Goal: Information Seeking & Learning: Learn about a topic

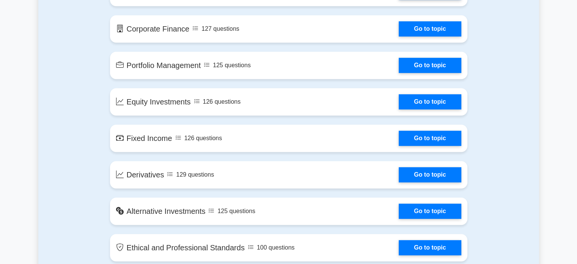
scroll to position [544, 0]
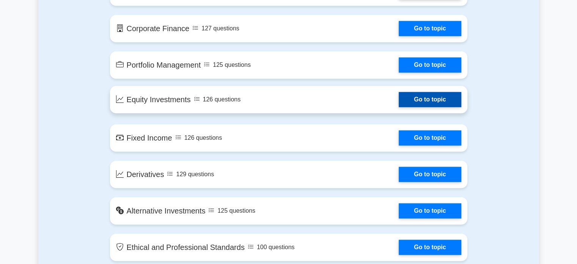
click at [399, 107] on link "Go to topic" at bounding box center [430, 99] width 62 height 15
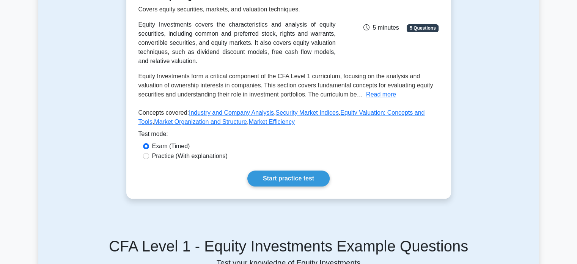
scroll to position [124, 0]
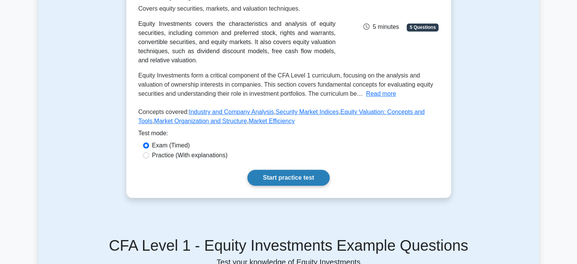
click at [294, 170] on link "Start practice test" at bounding box center [288, 178] width 82 height 16
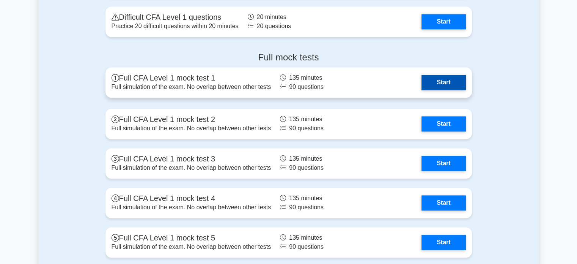
scroll to position [1042, 0]
click at [453, 85] on link "Start" at bounding box center [443, 82] width 44 height 15
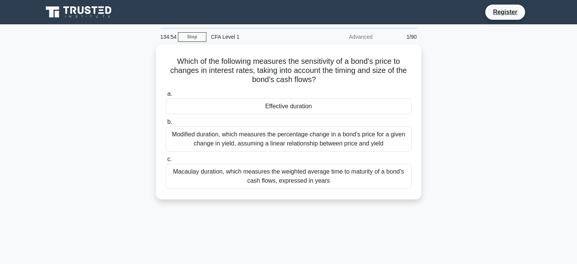
click at [405, 37] on div "1/90" at bounding box center [399, 36] width 44 height 15
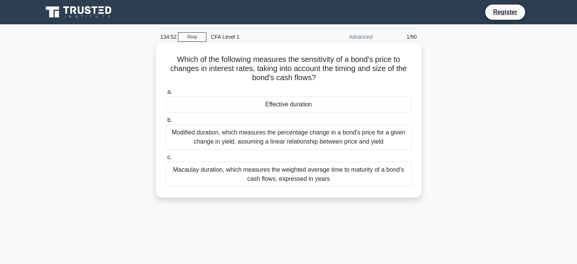
click at [210, 135] on div "Modified duration, which measures the percentage change in a bond's price for a…" at bounding box center [289, 136] width 246 height 25
click at [166, 123] on input "b. Modified duration, which measures the percentage change in a bond's price fo…" at bounding box center [166, 120] width 0 height 5
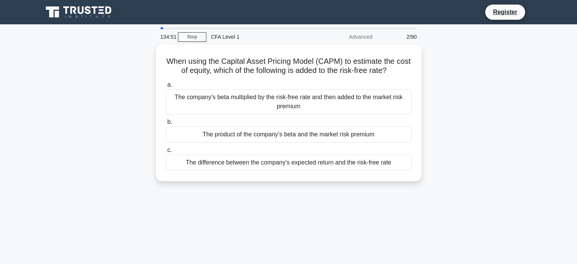
click at [210, 135] on div "The product of the company's beta and the market risk premium" at bounding box center [289, 134] width 246 height 16
click at [166, 124] on input "b. The product of the company's beta and the market risk premium" at bounding box center [166, 122] width 0 height 5
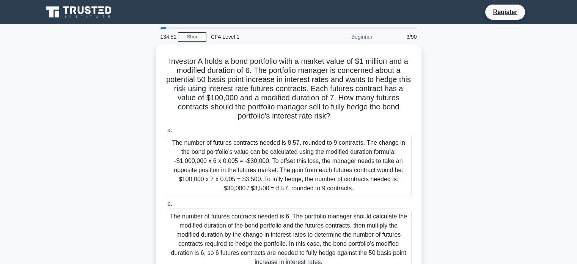
click at [210, 135] on div "The number of futures contracts needed is 8.57, rounded to 9 contracts. The cha…" at bounding box center [289, 165] width 246 height 61
click at [166, 133] on input "a. The number of futures contracts needed is 8.57, rounded to 9 contracts. The …" at bounding box center [166, 130] width 0 height 5
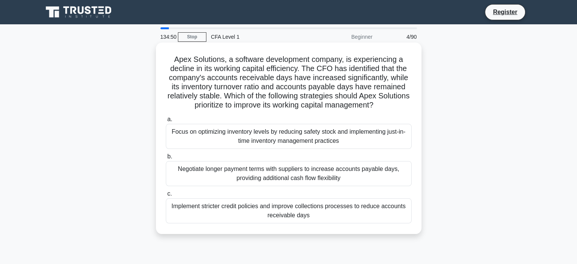
click at [224, 198] on label "c. Implement stricter credit policies and improve collections processes to redu…" at bounding box center [289, 206] width 246 height 34
click at [166, 196] on input "c. Implement stricter credit policies and improve collections processes to redu…" at bounding box center [166, 193] width 0 height 5
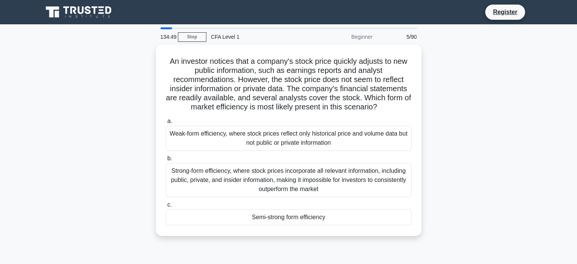
click at [224, 198] on div "a. Weak-form efficiency, where stock prices reflect only historical price and v…" at bounding box center [288, 171] width 255 height 112
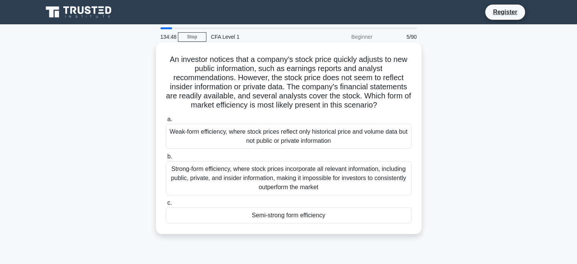
click at [235, 180] on div "Strong-form efficiency, where stock prices incorporate all relevant information…" at bounding box center [289, 178] width 246 height 34
click at [166, 159] on input "b. Strong-form efficiency, where stock prices incorporate all relevant informat…" at bounding box center [166, 156] width 0 height 5
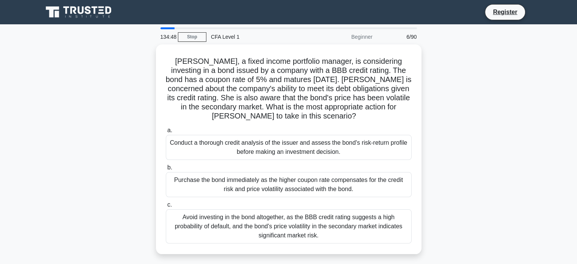
click at [235, 180] on div "Purchase the bond immediately as the higher coupon rate compensates for the cre…" at bounding box center [289, 184] width 246 height 25
click at [166, 170] on input "b. Purchase the bond immediately as the higher coupon rate compensates for the …" at bounding box center [166, 167] width 0 height 5
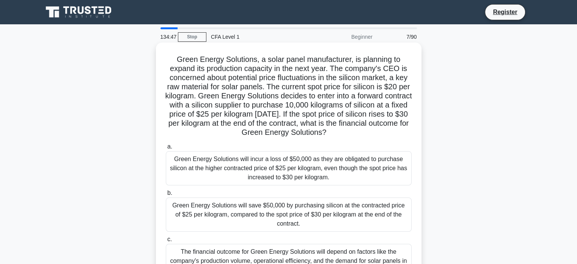
click at [250, 165] on div "Green Energy Solutions will incur a loss of $50,000 as they are obligated to pu…" at bounding box center [289, 168] width 246 height 34
click at [166, 149] on input "a. Green Energy Solutions will incur a loss of $50,000 as they are obligated to…" at bounding box center [166, 146] width 0 height 5
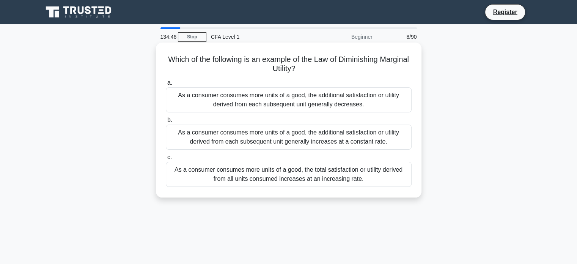
click at [291, 162] on div "As a consumer consumes more units of a good, the total satisfaction or utility …" at bounding box center [289, 174] width 246 height 25
click at [166, 160] on input "c. As a consumer consumes more units of a good, the total satisfaction or utili…" at bounding box center [166, 157] width 0 height 5
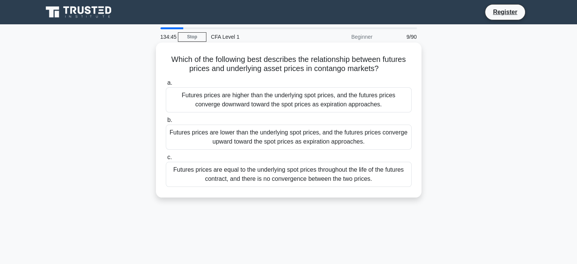
click at [289, 149] on div "Futures prices are lower than the underlying spot prices, and the futures price…" at bounding box center [289, 136] width 246 height 25
click at [166, 123] on input "b. Futures prices are lower than the underlying spot prices, and the futures pr…" at bounding box center [166, 120] width 0 height 5
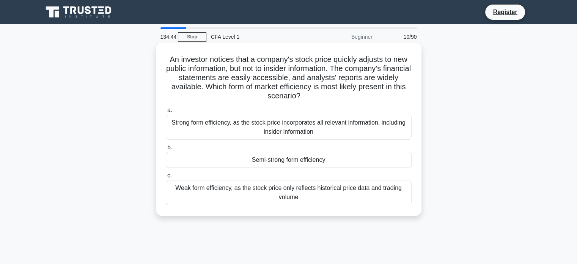
click at [293, 173] on label "c. Weak form efficiency, as the stock price only reflects historical price data…" at bounding box center [289, 188] width 246 height 34
click at [166, 173] on input "c. Weak form efficiency, as the stock price only reflects historical price data…" at bounding box center [166, 175] width 0 height 5
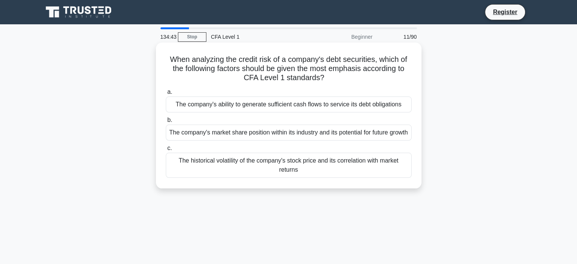
click at [292, 170] on div "The historical volatility of the company's stock price and its correlation with…" at bounding box center [289, 165] width 246 height 25
click at [166, 151] on input "c. The historical volatility of the company's stock price and its correlation w…" at bounding box center [166, 148] width 0 height 5
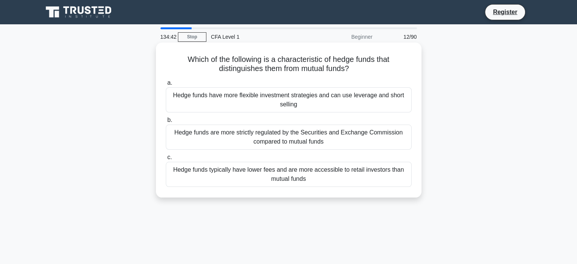
click at [286, 91] on div "Hedge funds have more flexible investment strategies and can use leverage and s…" at bounding box center [289, 99] width 246 height 25
click at [166, 85] on input "a. Hedge funds have more flexible investment strategies and can use leverage an…" at bounding box center [166, 82] width 0 height 5
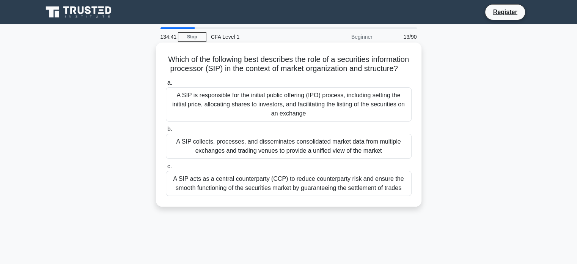
click at [290, 133] on div "a. A SIP is responsible for the initial public offering (IPO) process, includin…" at bounding box center [288, 137] width 255 height 121
click at [295, 116] on div "A SIP is responsible for the initial public offering (IPO) process, including s…" at bounding box center [289, 104] width 246 height 34
click at [166, 85] on input "a. A SIP is responsible for the initial public offering (IPO) process, includin…" at bounding box center [166, 82] width 0 height 5
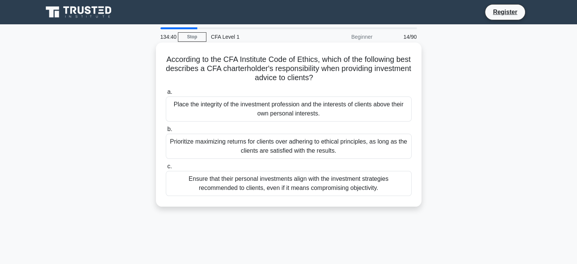
click at [322, 143] on div "Prioritize maximizing returns for clients over adhering to ethical principles, …" at bounding box center [289, 146] width 246 height 25
click at [166, 132] on input "b. Prioritize maximizing returns for clients over adhering to ethical principle…" at bounding box center [166, 129] width 0 height 5
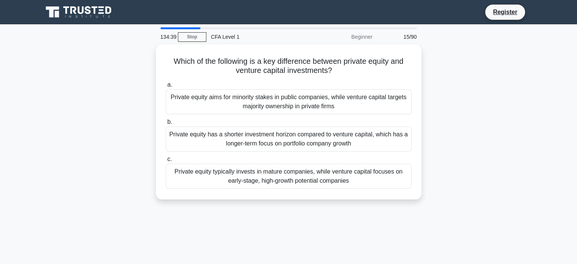
click at [322, 143] on div "Private equity has a shorter investment horizon compared to venture capital, wh…" at bounding box center [289, 138] width 246 height 25
click at [166, 124] on input "b. Private equity has a shorter investment horizon compared to venture capital,…" at bounding box center [166, 122] width 0 height 5
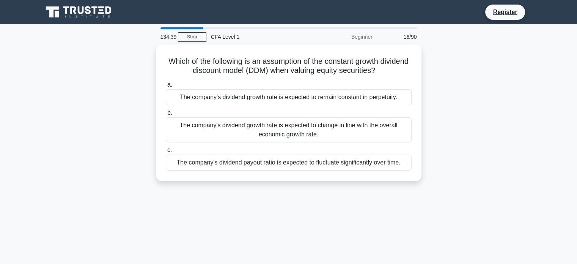
click at [322, 145] on label "c. The company's dividend payout ratio is expected to fluctuate significantly o…" at bounding box center [289, 157] width 246 height 25
click at [166, 148] on input "c. The company's dividend payout ratio is expected to fluctuate significantly o…" at bounding box center [166, 150] width 0 height 5
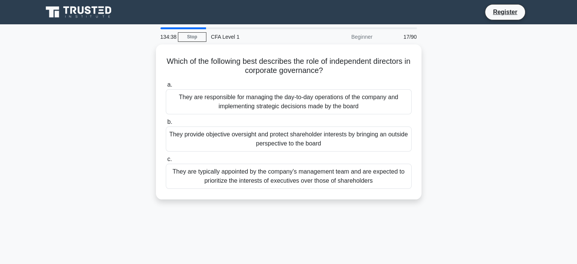
click at [321, 137] on div "They provide objective oversight and protect shareholder interests by bringing …" at bounding box center [289, 138] width 246 height 25
click at [166, 124] on input "b. They provide objective oversight and protect shareholder interests by bringi…" at bounding box center [166, 122] width 0 height 5
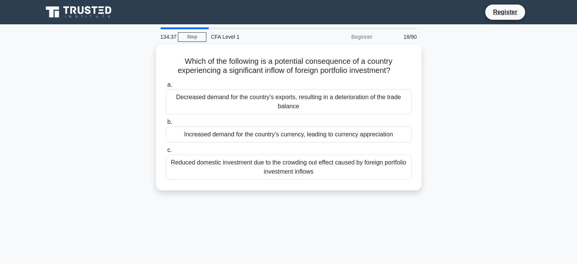
click at [321, 137] on div "Increased demand for the country's currency, leading to currency appreciation" at bounding box center [289, 134] width 246 height 16
click at [166, 124] on input "b. Increased demand for the country's currency, leading to currency appreciation" at bounding box center [166, 122] width 0 height 5
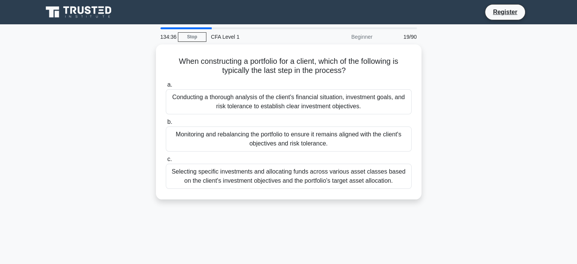
click at [321, 137] on div "Monitoring and rebalancing the portfolio to ensure it remains aligned with the …" at bounding box center [289, 138] width 246 height 25
click at [166, 124] on input "b. Monitoring and rebalancing the portfolio to ensure it remains aligned with t…" at bounding box center [166, 122] width 0 height 5
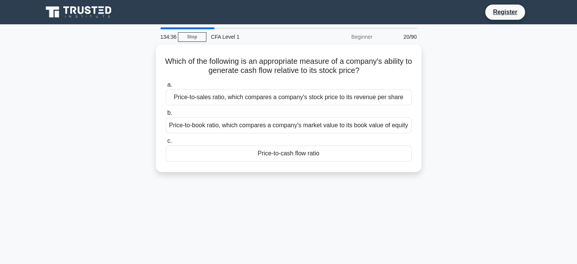
click at [321, 133] on div "Price-to-book ratio, which compares a company's market value to its book value …" at bounding box center [289, 125] width 246 height 16
click at [166, 115] on input "b. Price-to-book ratio, which compares a company's market value to its book val…" at bounding box center [166, 112] width 0 height 5
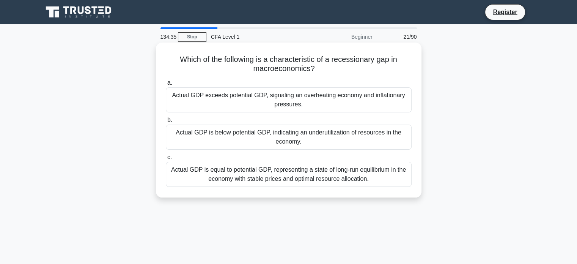
click at [313, 186] on div "Actual GDP is equal to potential GDP, representing a state of long-run equilibr…" at bounding box center [289, 174] width 246 height 25
click at [166, 160] on input "c. Actual GDP is equal to potential GDP, representing a state of long-run equil…" at bounding box center [166, 157] width 0 height 5
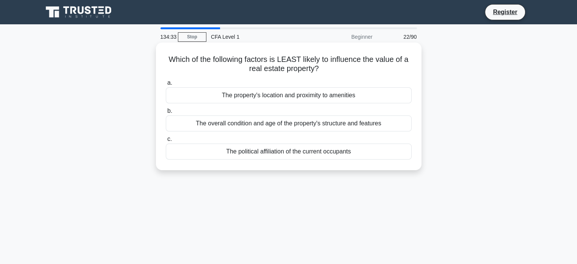
click at [322, 125] on div "The overall condition and age of the property's structure and features" at bounding box center [289, 123] width 246 height 16
click at [166, 113] on input "b. The overall condition and age of the property's structure and features" at bounding box center [166, 110] width 0 height 5
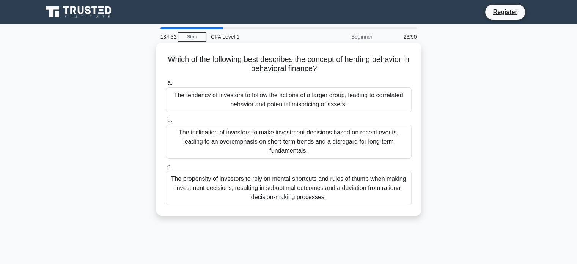
click at [318, 109] on div "The tendency of investors to follow the actions of a larger group, leading to c…" at bounding box center [289, 99] width 246 height 25
click at [166, 85] on input "a. The tendency of investors to follow the actions of a larger group, leading t…" at bounding box center [166, 82] width 0 height 5
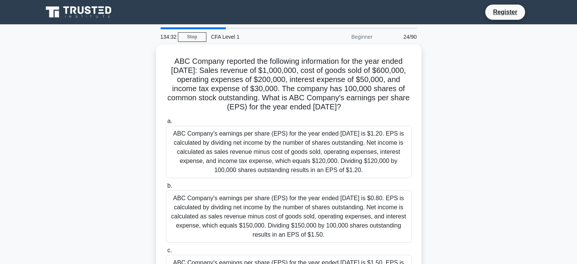
click at [318, 109] on h5 "ABC Company reported the following information for the year ended December 31, …" at bounding box center [288, 84] width 247 height 55
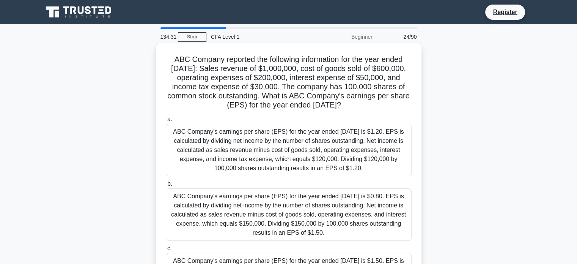
click at [308, 136] on div "ABC Company's earnings per share (EPS) for the year ended December 31, 2021 is …" at bounding box center [289, 150] width 246 height 52
click at [166, 122] on input "a. ABC Company's earnings per share (EPS) for the year ended December 31, 2021 …" at bounding box center [166, 119] width 0 height 5
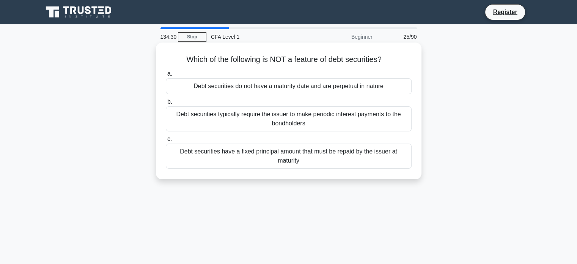
click at [313, 160] on div "Debt securities have a fixed principal amount that must be repaid by the issuer…" at bounding box center [289, 155] width 246 height 25
click at [166, 142] on input "c. Debt securities have a fixed principal amount that must be repaid by the iss…" at bounding box center [166, 139] width 0 height 5
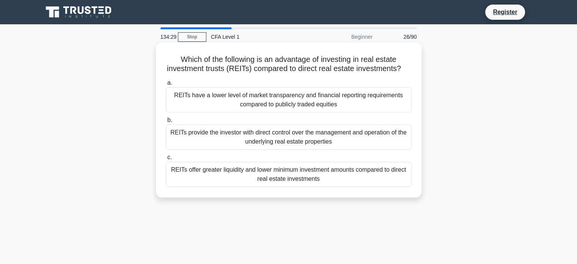
click at [312, 141] on div "REITs provide the investor with direct control over the management and operatio…" at bounding box center [289, 136] width 246 height 25
click at [166, 123] on input "b. REITs provide the investor with direct control over the management and opera…" at bounding box center [166, 120] width 0 height 5
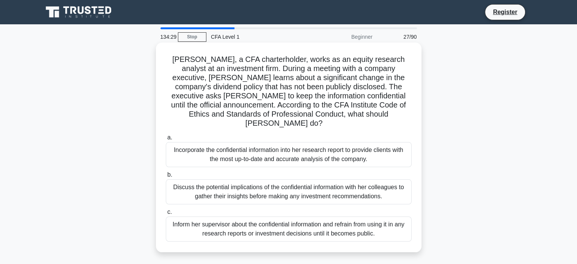
click at [312, 118] on h5 "Sarah, a CFA charterholder, works as an equity research analyst at an investmen…" at bounding box center [288, 92] width 247 height 74
click at [310, 142] on div "Incorporate the confidential information into her research report to provide cl…" at bounding box center [289, 154] width 246 height 25
click at [166, 140] on input "a. Incorporate the confidential information into her research report to provide…" at bounding box center [166, 137] width 0 height 5
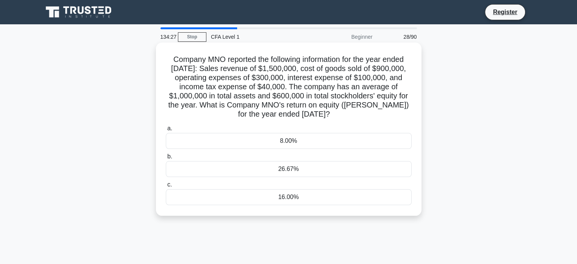
click at [311, 159] on label "b. 26.67%" at bounding box center [289, 164] width 246 height 25
click at [166, 159] on input "b. 26.67%" at bounding box center [166, 156] width 0 height 5
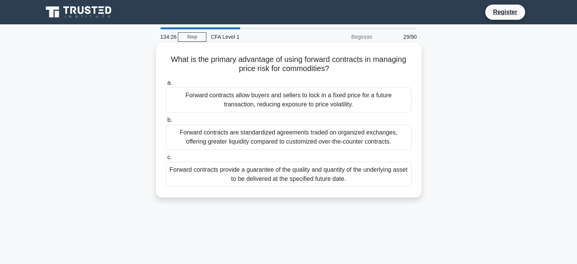
click at [311, 171] on div "Forward contracts provide a guarantee of the quality and quantity of the underl…" at bounding box center [289, 174] width 246 height 25
click at [166, 160] on input "c. Forward contracts provide a guarantee of the quality and quantity of the und…" at bounding box center [166, 157] width 0 height 5
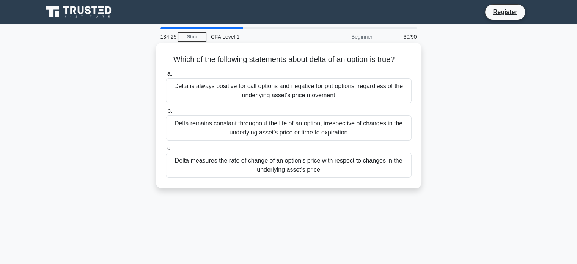
click at [314, 145] on label "c. Delta measures the rate of change of an option's price with respect to chang…" at bounding box center [289, 160] width 246 height 34
click at [166, 146] on input "c. Delta measures the rate of change of an option's price with respect to chang…" at bounding box center [166, 148] width 0 height 5
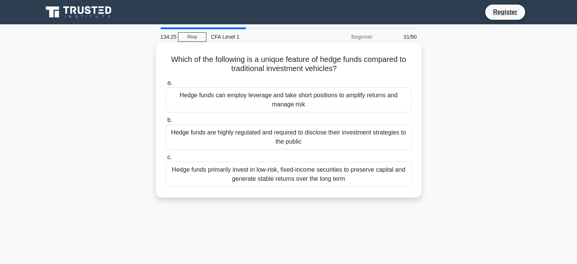
click at [314, 110] on div "Hedge funds can employ leverage and take short positions to amplify returns and…" at bounding box center [289, 99] width 246 height 25
click at [166, 85] on input "a. Hedge funds can employ leverage and take short positions to amplify returns …" at bounding box center [166, 82] width 0 height 5
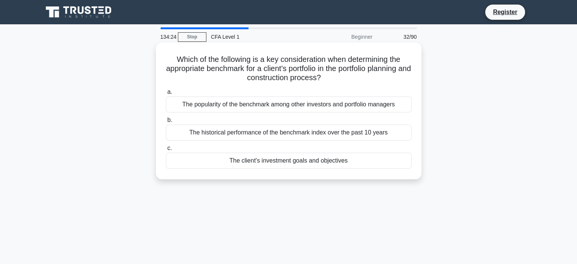
click at [313, 101] on div "The popularity of the benchmark among other investors and portfolio managers" at bounding box center [289, 104] width 246 height 16
click at [166, 94] on input "a. The popularity of the benchmark among other investors and portfolio managers" at bounding box center [166, 92] width 0 height 5
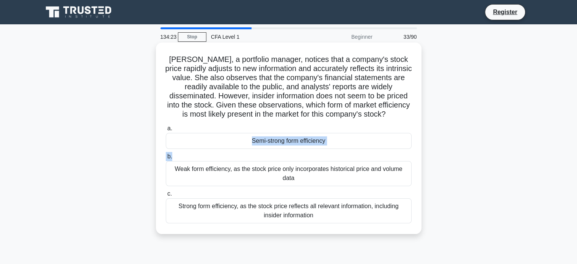
drag, startPoint x: 305, startPoint y: 130, endPoint x: 299, endPoint y: 158, distance: 28.6
click at [299, 158] on div "a. Semi-strong form efficiency b. Weak form efficiency, as the stock price only…" at bounding box center [288, 173] width 255 height 102
click at [299, 158] on label "b. Weak form efficiency, as the stock price only incorporates historical price …" at bounding box center [289, 169] width 246 height 34
click at [166, 158] on input "b. Weak form efficiency, as the stock price only incorporates historical price …" at bounding box center [166, 156] width 0 height 5
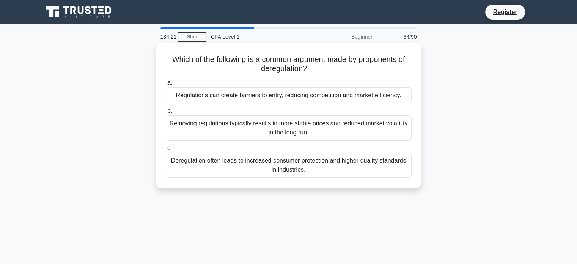
click at [303, 182] on div "Which of the following is a common argument made by proponents of deregulation?…" at bounding box center [288, 116] width 259 height 140
click at [298, 145] on label "c. Deregulation often leads to increased consumer protection and higher quality…" at bounding box center [289, 160] width 246 height 34
click at [166, 146] on input "c. Deregulation often leads to increased consumer protection and higher quality…" at bounding box center [166, 148] width 0 height 5
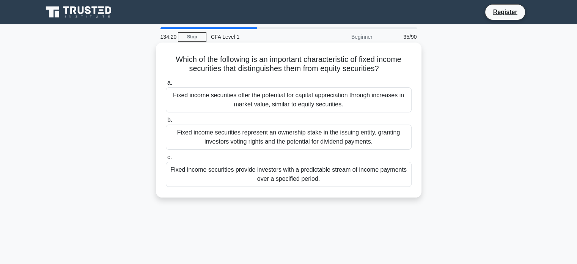
click at [294, 135] on div "Fixed income securities represent an ownership stake in the issuing entity, gra…" at bounding box center [289, 136] width 246 height 25
click at [166, 123] on input "b. Fixed income securities represent an ownership stake in the issuing entity, …" at bounding box center [166, 120] width 0 height 5
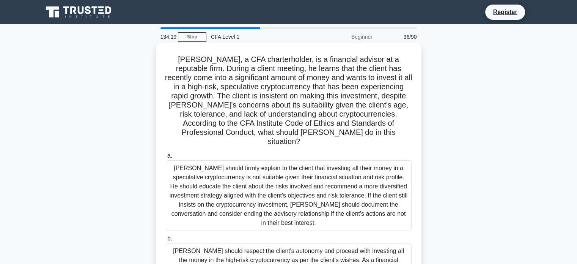
click at [285, 178] on div "Matthew should firmly explain to the client that investing all their money in a…" at bounding box center [289, 195] width 246 height 71
click at [166, 158] on input "a. Matthew should firmly explain to the client that investing all their money i…" at bounding box center [166, 155] width 0 height 5
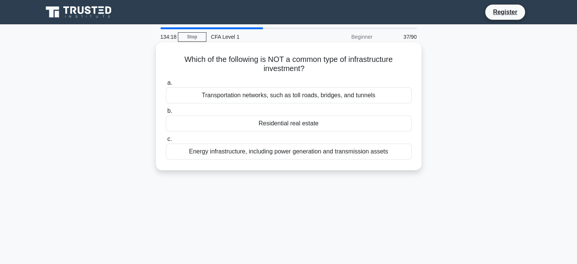
drag, startPoint x: 285, startPoint y: 178, endPoint x: 269, endPoint y: 156, distance: 26.8
click at [269, 156] on div "Which of the following is NOT a common type of infrastructure investment? .spin…" at bounding box center [288, 112] width 501 height 137
click at [269, 156] on div "Energy infrastructure, including power generation and transmission assets" at bounding box center [289, 151] width 246 height 16
click at [166, 142] on input "c. Energy infrastructure, including power generation and transmission assets" at bounding box center [166, 139] width 0 height 5
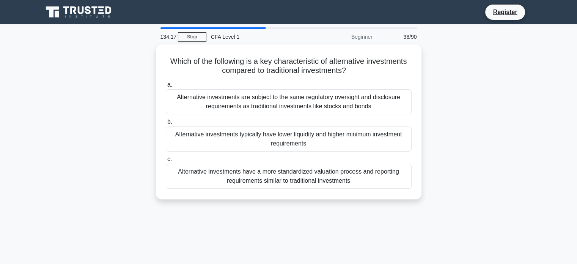
click at [269, 156] on label "c. Alternative investments have a more standardized valuation process and repor…" at bounding box center [289, 171] width 246 height 34
click at [166, 157] on input "c. Alternative investments have a more standardized valuation process and repor…" at bounding box center [166, 159] width 0 height 5
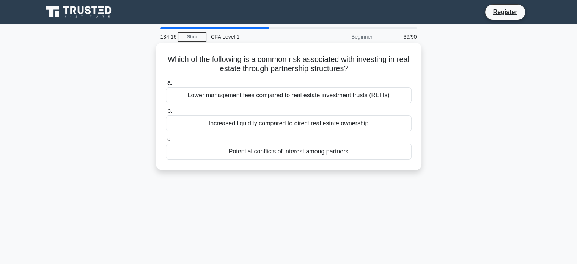
click at [263, 160] on div "a. Lower management fees compared to real estate investment trusts (REITs) b. I…" at bounding box center [288, 119] width 255 height 84
click at [250, 159] on div "Potential conflicts of interest among partners" at bounding box center [289, 151] width 246 height 16
click at [166, 142] on input "c. Potential conflicts of interest among partners" at bounding box center [166, 139] width 0 height 5
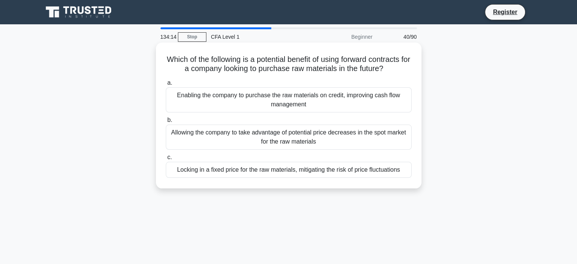
click at [248, 166] on div "Locking in a fixed price for the raw materials, mitigating the risk of price fl…" at bounding box center [289, 170] width 246 height 16
click at [166, 160] on input "c. Locking in a fixed price for the raw materials, mitigating the risk of price…" at bounding box center [166, 157] width 0 height 5
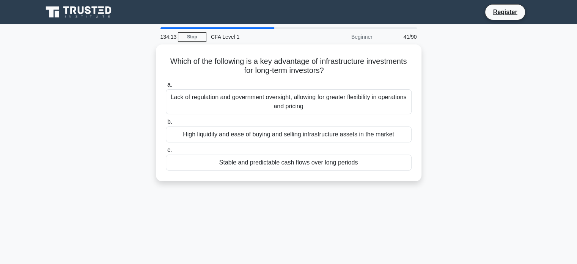
click at [248, 166] on div "Stable and predictable cash flows over long periods" at bounding box center [289, 162] width 246 height 16
click at [166, 153] on input "c. Stable and predictable cash flows over long periods" at bounding box center [166, 150] width 0 height 5
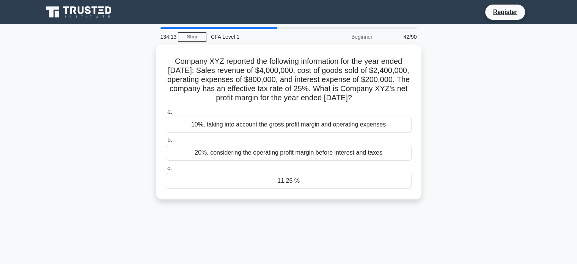
click at [248, 160] on div "20%, considering the operating profit margin before interest and taxes" at bounding box center [289, 153] width 246 height 16
click at [166, 143] on input "b. 20%, considering the operating profit margin before interest and taxes" at bounding box center [166, 140] width 0 height 5
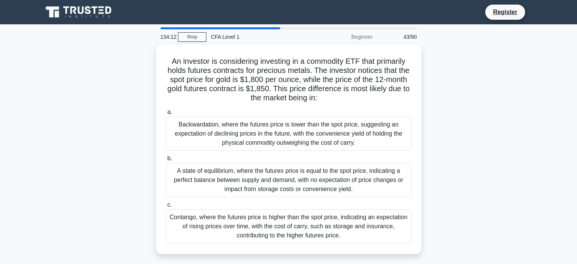
click at [248, 166] on div "A state of equilibrium, where the futures price is equal to the spot price, ind…" at bounding box center [289, 180] width 246 height 34
click at [166, 161] on input "b. A state of equilibrium, where the futures price is equal to the spot price, …" at bounding box center [166, 158] width 0 height 5
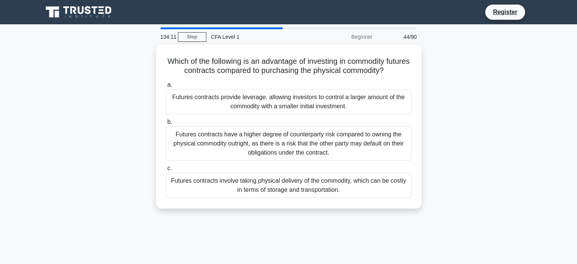
click at [248, 166] on label "c. Futures contracts involve taking physical delivery of the commodity, which c…" at bounding box center [289, 181] width 246 height 34
click at [166, 166] on input "c. Futures contracts involve taking physical delivery of the commodity, which c…" at bounding box center [166, 168] width 0 height 5
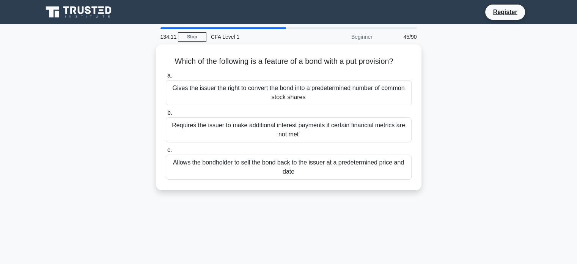
click at [248, 166] on div "Allows the bondholder to sell the bond back to the issuer at a predetermined pr…" at bounding box center [289, 166] width 246 height 25
click at [166, 153] on input "c. Allows the bondholder to sell the bond back to the issuer at a predetermined…" at bounding box center [166, 150] width 0 height 5
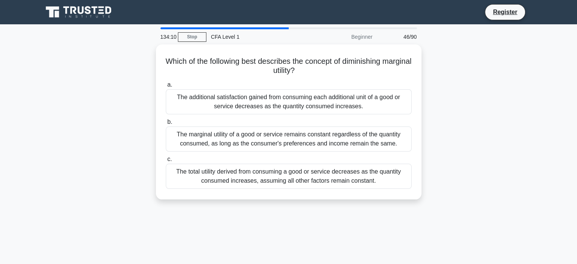
click at [248, 166] on div "The total utility derived from consuming a good or service decreases as the qua…" at bounding box center [289, 176] width 246 height 25
click at [166, 162] on input "c. The total utility derived from consuming a good or service decreases as the …" at bounding box center [166, 159] width 0 height 5
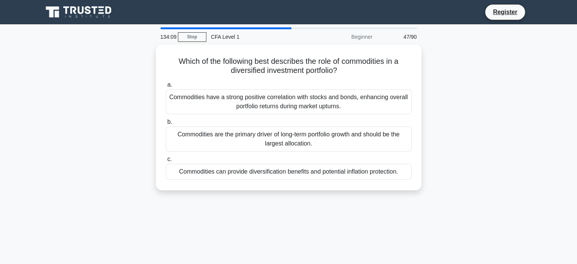
click at [248, 166] on div "Commodities can provide diversification benefits and potential inflation protec…" at bounding box center [289, 172] width 246 height 16
click at [166, 162] on input "c. Commodities can provide diversification benefits and potential inflation pro…" at bounding box center [166, 159] width 0 height 5
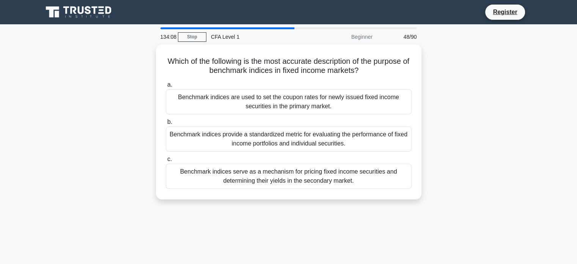
click at [248, 166] on div "Benchmark indices serve as a mechanism for pricing fixed income securities and …" at bounding box center [289, 176] width 246 height 25
click at [166, 162] on input "c. Benchmark indices serve as a mechanism for pricing fixed income securities a…" at bounding box center [166, 159] width 0 height 5
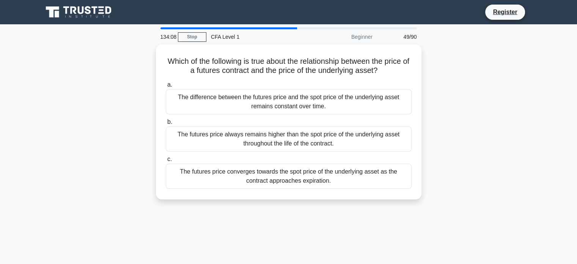
click at [248, 166] on div "The futures price converges towards the spot price of the underlying asset as t…" at bounding box center [289, 176] width 246 height 25
click at [166, 162] on input "c. The futures price converges towards the spot price of the underlying asset a…" at bounding box center [166, 159] width 0 height 5
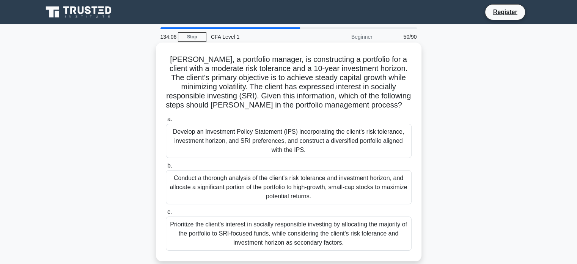
click at [253, 151] on div "Develop an Investment Policy Statement (IPS) incorporating the client's risk to…" at bounding box center [289, 141] width 246 height 34
click at [166, 122] on input "a. Develop an Investment Policy Statement (IPS) incorporating the client's risk…" at bounding box center [166, 119] width 0 height 5
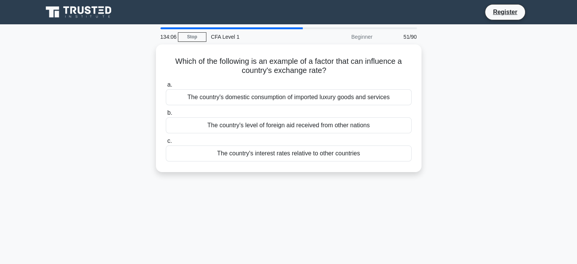
click at [253, 151] on div "The country's interest rates relative to other countries" at bounding box center [289, 153] width 246 height 16
click at [166, 143] on input "c. The country's interest rates relative to other countries" at bounding box center [166, 140] width 0 height 5
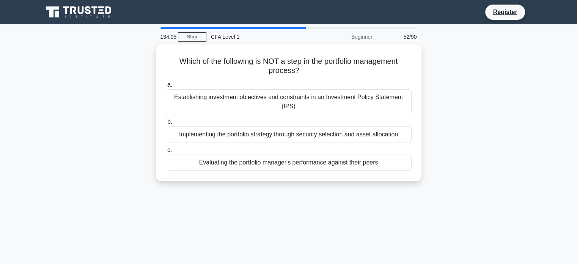
click at [253, 151] on label "c. Evaluating the portfolio manager's performance against their peers" at bounding box center [289, 157] width 246 height 25
click at [166, 151] on input "c. Evaluating the portfolio manager's performance against their peers" at bounding box center [166, 150] width 0 height 5
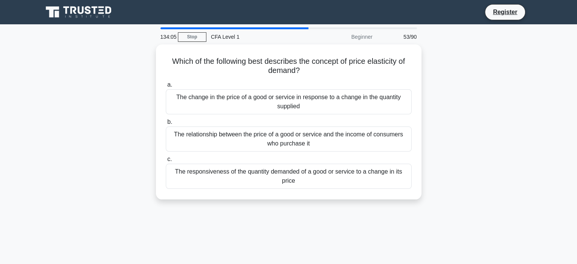
click at [253, 151] on div "a. The change in the price of a good or service in response to a change in the …" at bounding box center [288, 135] width 255 height 112
click at [502, 95] on div "Which of the following best describes the concept of price elasticity of demand…" at bounding box center [288, 126] width 501 height 164
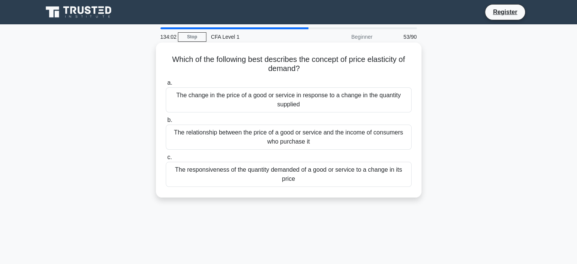
drag, startPoint x: 502, startPoint y: 95, endPoint x: 393, endPoint y: 77, distance: 110.5
click at [393, 77] on div "Which of the following best describes the concept of price elasticity of demand…" at bounding box center [288, 126] width 501 height 164
click at [393, 77] on div "Which of the following best describes the concept of price elasticity of demand…" at bounding box center [288, 120] width 259 height 149
click at [368, 91] on div "The change in the price of a good or service in response to a change in the qua…" at bounding box center [289, 99] width 246 height 25
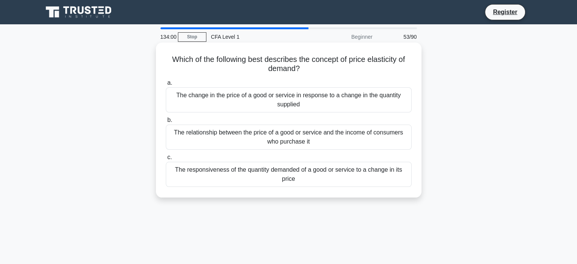
click at [166, 85] on input "a. The change in the price of a good or service in response to a change in the …" at bounding box center [166, 82] width 0 height 5
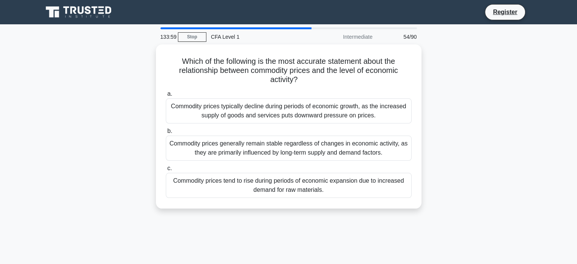
click at [368, 91] on label "a. Commodity prices typically decline during periods of economic growth, as the…" at bounding box center [289, 106] width 246 height 34
click at [166, 91] on input "a. Commodity prices typically decline during periods of economic growth, as the…" at bounding box center [166, 93] width 0 height 5
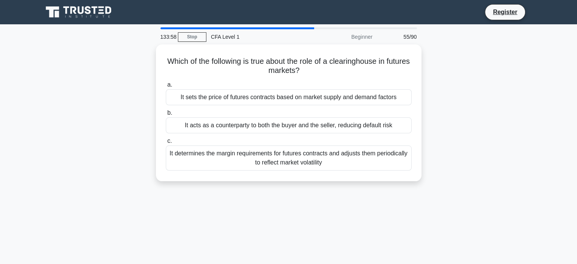
click at [368, 91] on div "It sets the price of futures contracts based on market supply and demand factors" at bounding box center [289, 97] width 246 height 16
click at [166, 87] on input "a. It sets the price of futures contracts based on market supply and demand fac…" at bounding box center [166, 84] width 0 height 5
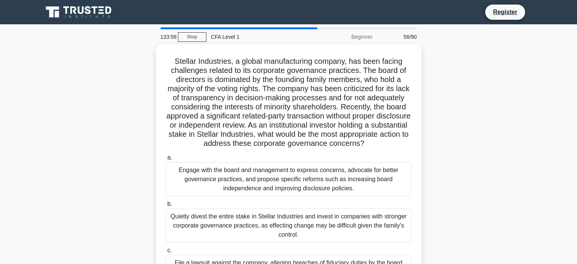
click at [368, 91] on h5 "Stellar Industries, a global manufacturing company, has been facing challenges …" at bounding box center [288, 103] width 247 height 92
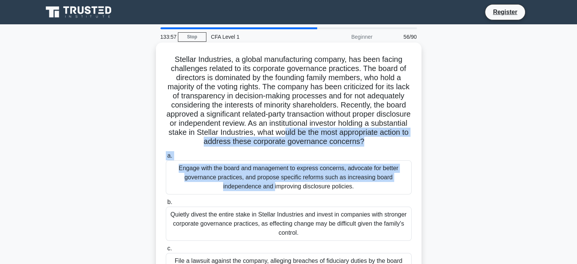
drag, startPoint x: 358, startPoint y: 134, endPoint x: 353, endPoint y: 174, distance: 40.1
click at [353, 174] on div "Stellar Industries, a global manufacturing company, has been facing challenges …" at bounding box center [288, 166] width 259 height 240
click at [353, 174] on div "Engage with the board and management to express concerns, advocate for better g…" at bounding box center [289, 177] width 246 height 34
click at [166, 158] on input "a. Engage with the board and management to express concerns, advocate for bette…" at bounding box center [166, 155] width 0 height 5
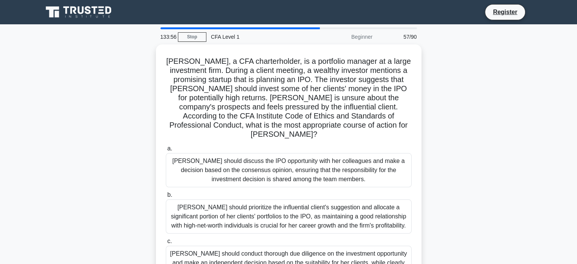
click at [353, 174] on div "Susan should discuss the IPO opportunity with her colleagues and make a decisio…" at bounding box center [289, 170] width 246 height 34
click at [166, 151] on input "a. Susan should discuss the IPO opportunity with her colleagues and make a deci…" at bounding box center [166, 148] width 0 height 5
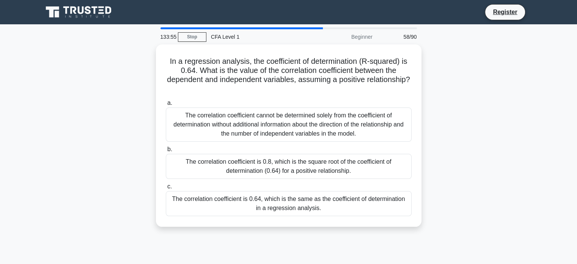
click at [353, 174] on div "The correlation coefficient is 0.8, which is the square root of the coefficient…" at bounding box center [289, 166] width 246 height 25
click at [166, 152] on input "b. The correlation coefficient is 0.8, which is the square root of the coeffici…" at bounding box center [166, 149] width 0 height 5
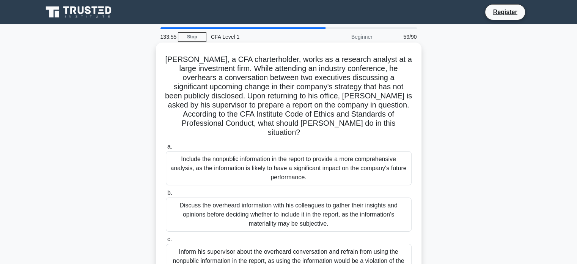
click at [353, 151] on div "Include the nonpublic information in the report to provide a more comprehensive…" at bounding box center [289, 168] width 246 height 34
click at [166, 148] on input "a. Include the nonpublic information in the report to provide a more comprehens…" at bounding box center [166, 146] width 0 height 5
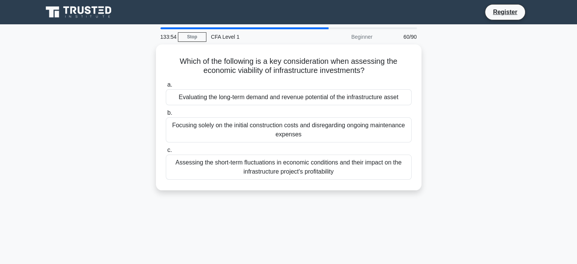
click at [353, 148] on label "c. Assessing the short-term fluctuations in economic conditions and their impac…" at bounding box center [289, 162] width 246 height 34
click at [166, 148] on input "c. Assessing the short-term fluctuations in economic conditions and their impac…" at bounding box center [166, 150] width 0 height 5
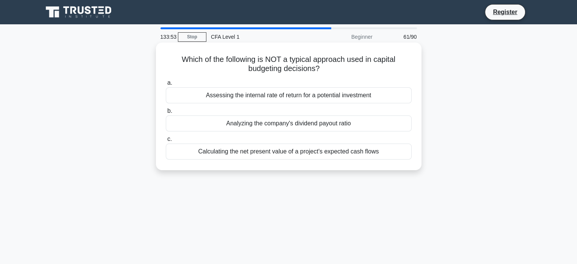
click at [356, 94] on div "Assessing the internal rate of return for a potential investment" at bounding box center [289, 95] width 246 height 16
click at [166, 85] on input "a. Assessing the internal rate of return for a potential investment" at bounding box center [166, 82] width 0 height 5
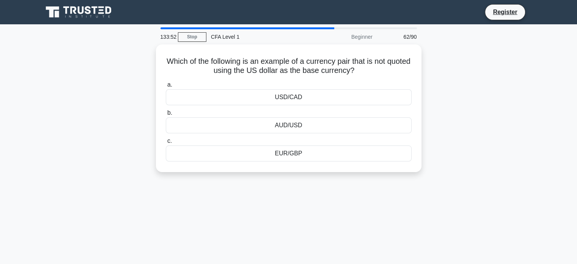
click at [356, 94] on div "USD/CAD" at bounding box center [289, 97] width 246 height 16
click at [166, 87] on input "a. USD/CAD" at bounding box center [166, 84] width 0 height 5
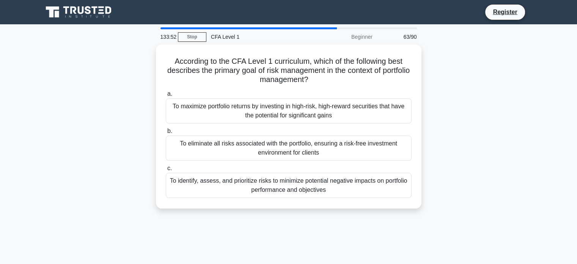
click at [356, 94] on label "a. To maximize portfolio returns by investing in high-risk, high-reward securit…" at bounding box center [289, 106] width 246 height 34
click at [166, 94] on input "a. To maximize portfolio returns by investing in high-risk, high-reward securit…" at bounding box center [166, 93] width 0 height 5
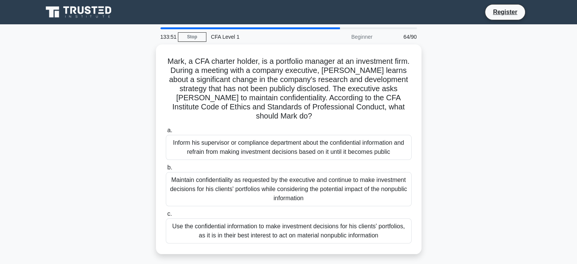
click at [356, 94] on h5 "Mark, a CFA charter holder, is a portfolio manager at an investment firm. Durin…" at bounding box center [288, 89] width 247 height 64
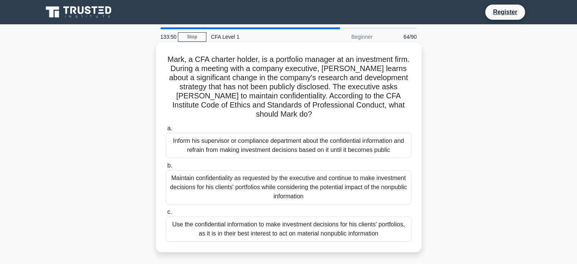
click at [317, 161] on label "b. Maintain confidentiality as requested by the executive and continue to make …" at bounding box center [289, 182] width 246 height 43
click at [166, 163] on input "b. Maintain confidentiality as requested by the executive and continue to make …" at bounding box center [166, 165] width 0 height 5
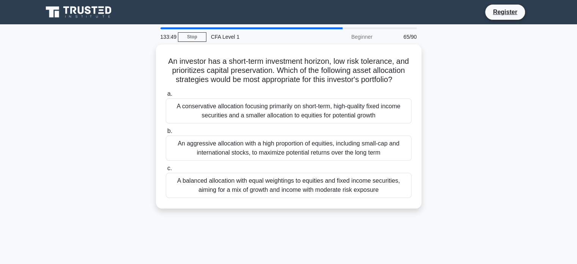
click at [317, 152] on div "An aggressive allocation with a high proportion of equities, including small-ca…" at bounding box center [289, 147] width 246 height 25
click at [166, 134] on input "b. An aggressive allocation with a high proportion of equities, including small…" at bounding box center [166, 131] width 0 height 5
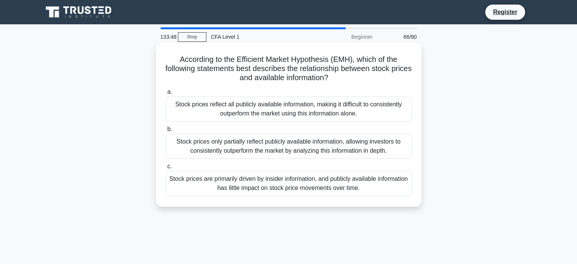
click at [311, 110] on div "Stock prices reflect all publicly available information, making it difficult to…" at bounding box center [289, 108] width 246 height 25
click at [166, 94] on input "a. Stock prices reflect all publicly available information, making it difficult…" at bounding box center [166, 92] width 0 height 5
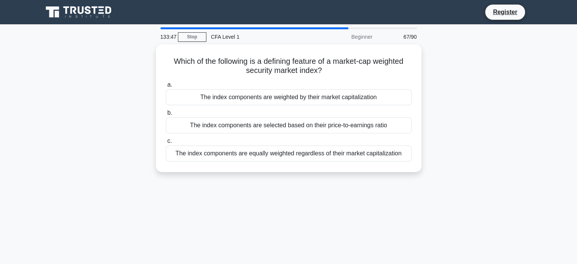
click at [311, 110] on label "b. The index components are selected based on their price-to-earnings ratio" at bounding box center [289, 120] width 246 height 25
click at [166, 110] on input "b. The index components are selected based on their price-to-earnings ratio" at bounding box center [166, 112] width 0 height 5
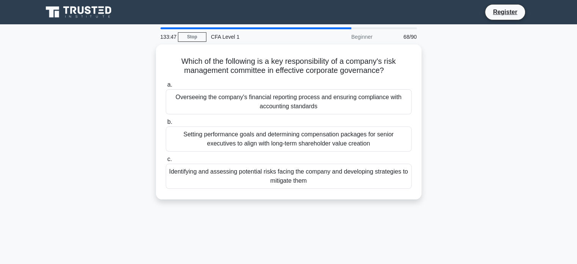
click at [311, 110] on div "Overseeing the company's financial reporting process and ensuring compliance wi…" at bounding box center [289, 101] width 246 height 25
click at [166, 87] on input "a. Overseeing the company's financial reporting process and ensuring compliance…" at bounding box center [166, 84] width 0 height 5
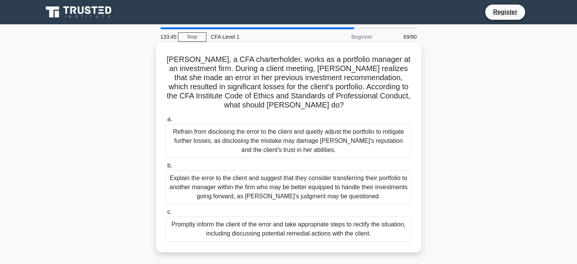
click at [313, 132] on div "Refrain from disclosing the error to the client and quietly adjust the portfoli…" at bounding box center [289, 141] width 246 height 34
click at [166, 122] on input "a. Refrain from disclosing the error to the client and quietly adjust the portf…" at bounding box center [166, 119] width 0 height 5
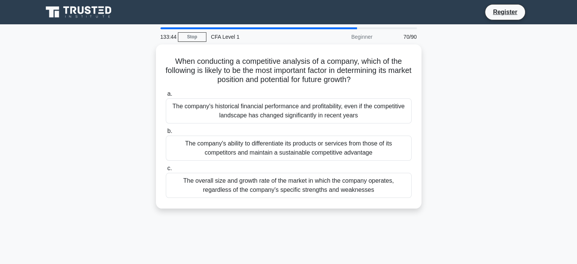
click at [313, 132] on label "b. The company's ability to differentiate its products or services from those o…" at bounding box center [289, 143] width 246 height 34
click at [166, 132] on input "b. The company's ability to differentiate its products or services from those o…" at bounding box center [166, 131] width 0 height 5
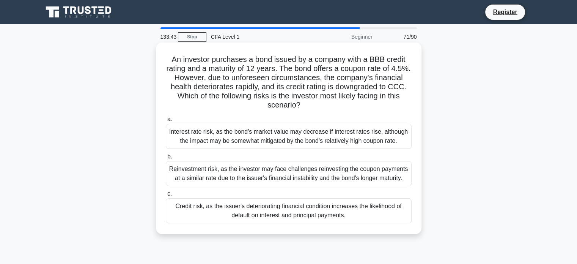
click at [313, 131] on div "Interest rate risk, as the bond's market value may decrease if interest rates r…" at bounding box center [289, 136] width 246 height 25
click at [166, 122] on input "a. Interest rate risk, as the bond's market value may decrease if interest rate…" at bounding box center [166, 119] width 0 height 5
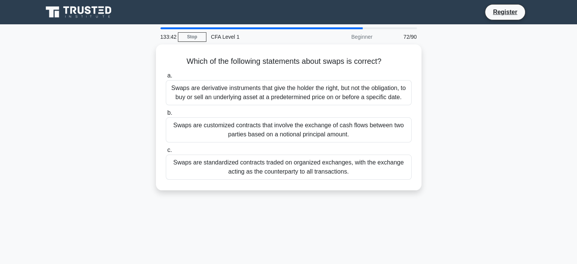
click at [313, 131] on div "Swaps are customized contracts that involve the exchange of cash flows between …" at bounding box center [289, 129] width 246 height 25
click at [166, 115] on input "b. Swaps are customized contracts that involve the exchange of cash flows betwe…" at bounding box center [166, 112] width 0 height 5
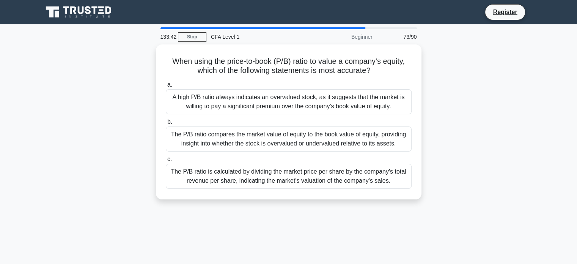
click at [313, 131] on div "The P/B ratio compares the market value of equity to the book value of equity, …" at bounding box center [289, 138] width 246 height 25
click at [166, 124] on input "b. The P/B ratio compares the market value of equity to the book value of equit…" at bounding box center [166, 122] width 0 height 5
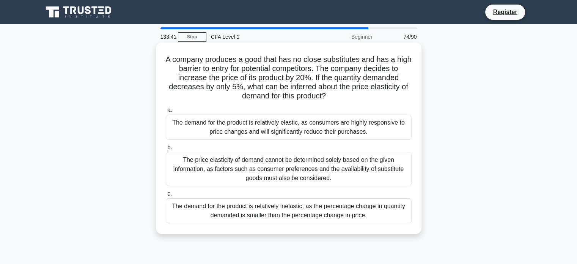
drag, startPoint x: 316, startPoint y: 106, endPoint x: 314, endPoint y: 126, distance: 19.8
click at [314, 126] on label "a. The demand for the product is relatively elastic, as consumers are highly re…" at bounding box center [289, 122] width 246 height 34
click at [314, 126] on div "The demand for the product is relatively elastic, as consumers are highly respo…" at bounding box center [289, 127] width 246 height 25
click at [166, 113] on input "a. The demand for the product is relatively elastic, as consumers are highly re…" at bounding box center [166, 110] width 0 height 5
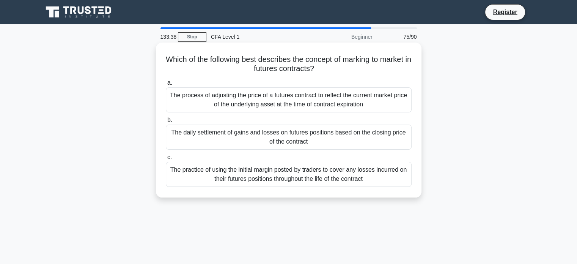
click at [298, 178] on div "The practice of using the initial margin posted by traders to cover any losses …" at bounding box center [289, 174] width 246 height 25
click at [166, 160] on input "c. The practice of using the initial margin posted by traders to cover any loss…" at bounding box center [166, 157] width 0 height 5
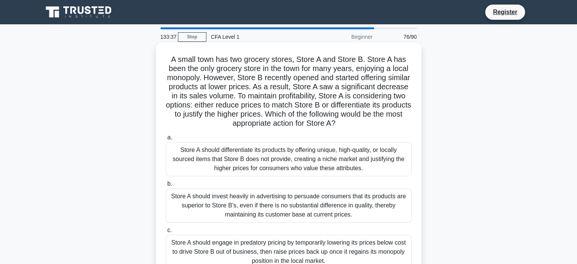
click at [300, 159] on div "Store A should differentiate its products by offering unique, high-quality, or …" at bounding box center [289, 159] width 246 height 34
click at [166, 140] on input "a. Store A should differentiate its products by offering unique, high-quality, …" at bounding box center [166, 137] width 0 height 5
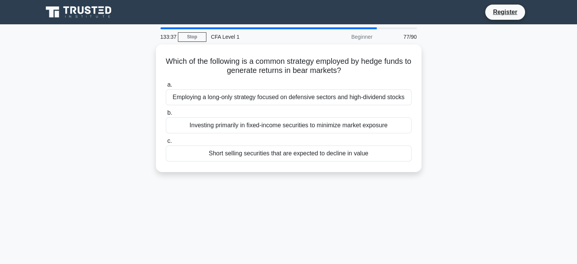
click at [300, 159] on div "Short selling securities that are expected to decline in value" at bounding box center [289, 153] width 246 height 16
click at [166, 143] on input "c. Short selling securities that are expected to decline in value" at bounding box center [166, 140] width 0 height 5
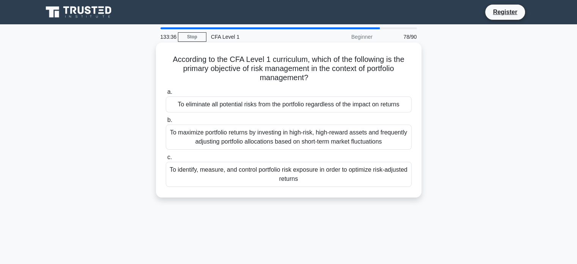
click at [294, 106] on div "To eliminate all potential risks from the portfolio regardless of the impact on…" at bounding box center [289, 104] width 246 height 16
click at [166, 94] on input "a. To eliminate all potential risks from the portfolio regardless of the impact…" at bounding box center [166, 92] width 0 height 5
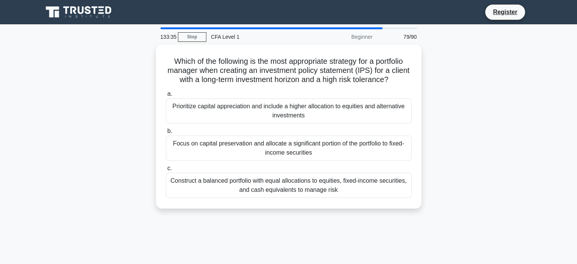
click at [294, 106] on div "Prioritize capital appreciation and include a higher allocation to equities and…" at bounding box center [289, 110] width 246 height 25
click at [166, 96] on input "a. Prioritize capital appreciation and include a higher allocation to equities …" at bounding box center [166, 93] width 0 height 5
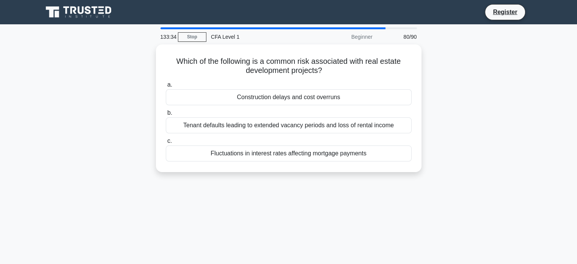
click at [294, 106] on div "a. Construction delays and cost overruns b. Tenant defaults leading to extended…" at bounding box center [288, 121] width 255 height 84
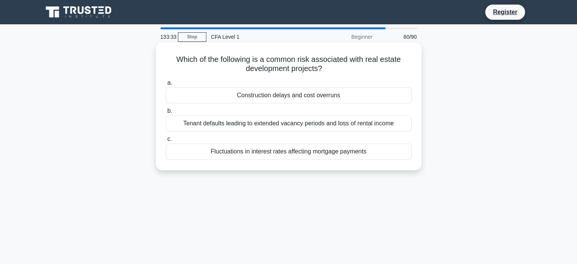
click at [287, 98] on div "Construction delays and cost overruns" at bounding box center [289, 95] width 246 height 16
click at [166, 85] on input "a. Construction delays and cost overruns" at bounding box center [166, 82] width 0 height 5
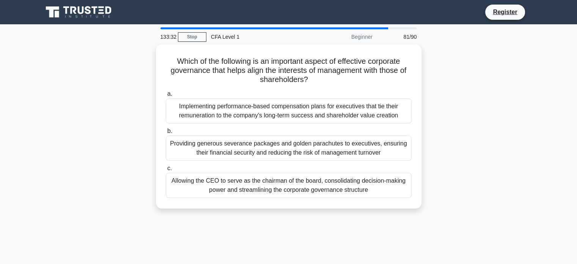
click at [280, 132] on label "b. Providing generous severance packages and golden parachutes to executives, e…" at bounding box center [289, 143] width 246 height 34
click at [166, 132] on input "b. Providing generous severance packages and golden parachutes to executives, e…" at bounding box center [166, 131] width 0 height 5
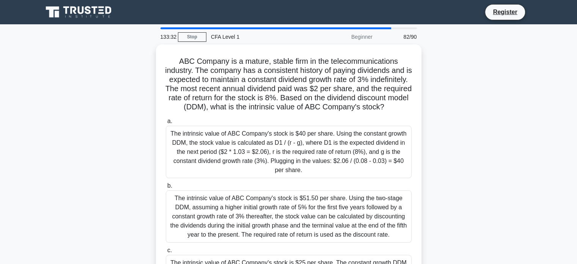
click at [280, 132] on label "a. The intrinsic value of ABC Company's stock is $40 per share. Using the const…" at bounding box center [289, 146] width 246 height 61
click at [166, 124] on input "a. The intrinsic value of ABC Company's stock is $40 per share. Using the const…" at bounding box center [166, 121] width 0 height 5
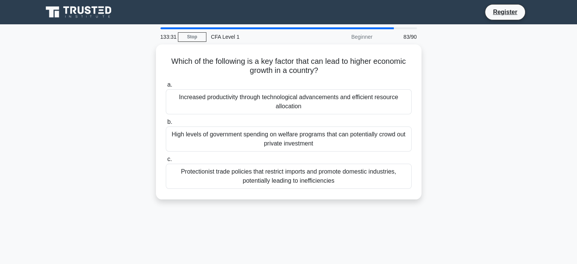
click at [280, 132] on div "High levels of government spending on welfare programs that can potentially cro…" at bounding box center [289, 138] width 246 height 25
click at [166, 124] on input "b. High levels of government spending on welfare programs that can potentially …" at bounding box center [166, 122] width 0 height 5
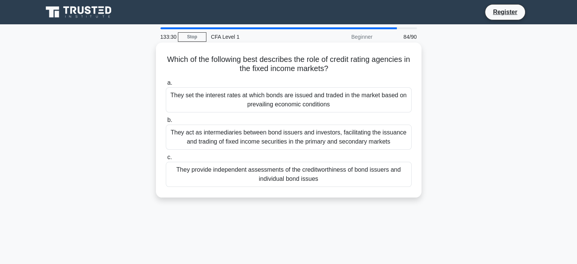
click at [280, 108] on div "They set the interest rates at which bonds are issued and traded in the market …" at bounding box center [289, 99] width 246 height 25
click at [166, 85] on input "a. They set the interest rates at which bonds are issued and traded in the mark…" at bounding box center [166, 82] width 0 height 5
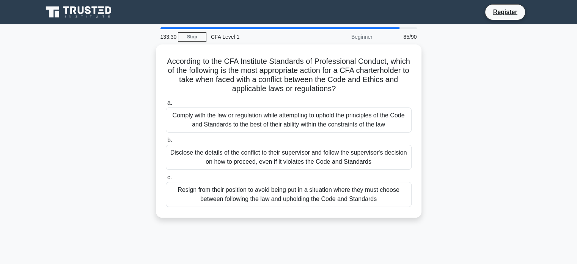
click at [280, 108] on div "Comply with the law or regulation while attempting to uphold the principles of …" at bounding box center [289, 119] width 246 height 25
click at [166, 105] on input "a. Comply with the law or regulation while attempting to uphold the principles …" at bounding box center [166, 103] width 0 height 5
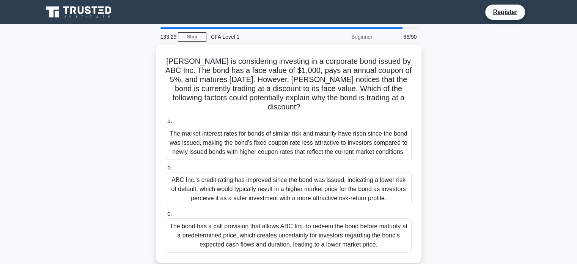
click at [280, 116] on label "a. The market interest rates for bonds of similar risk and maturity have risen …" at bounding box center [289, 137] width 246 height 43
click at [166, 119] on input "a. The market interest rates for bonds of similar risk and maturity have risen …" at bounding box center [166, 121] width 0 height 5
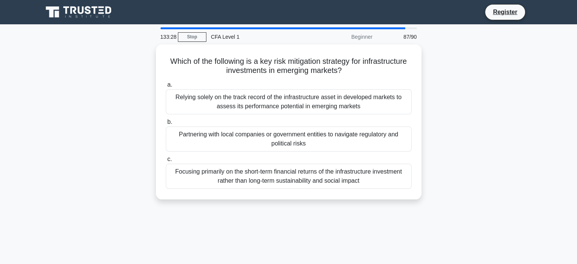
click at [280, 108] on div "Relying solely on the track record of the infrastructure asset in developed mar…" at bounding box center [289, 101] width 246 height 25
click at [166, 87] on input "a. Relying solely on the track record of the infrastructure asset in developed …" at bounding box center [166, 84] width 0 height 5
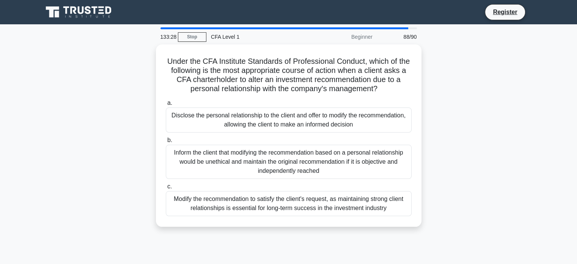
click at [280, 108] on div "Disclose the personal relationship to the client and offer to modify the recomm…" at bounding box center [289, 119] width 246 height 25
click at [166, 105] on input "a. Disclose the personal relationship to the client and offer to modify the rec…" at bounding box center [166, 103] width 0 height 5
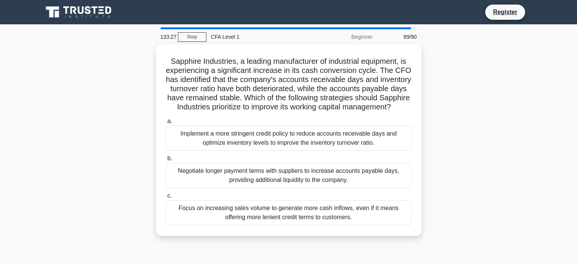
click at [280, 108] on h5 "Sapphire Industries, a leading manufacturer of industrial equipment, is experie…" at bounding box center [288, 84] width 247 height 55
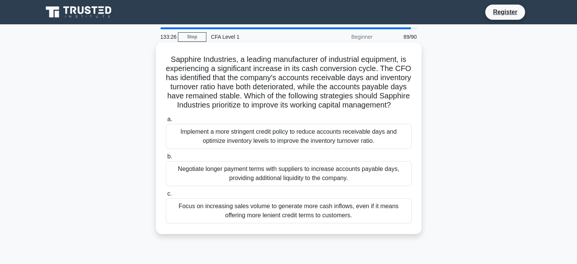
click at [266, 145] on div "Implement a more stringent credit policy to reduce accounts receivable days and…" at bounding box center [289, 136] width 246 height 25
click at [166, 122] on input "a. Implement a more stringent credit policy to reduce accounts receivable days …" at bounding box center [166, 119] width 0 height 5
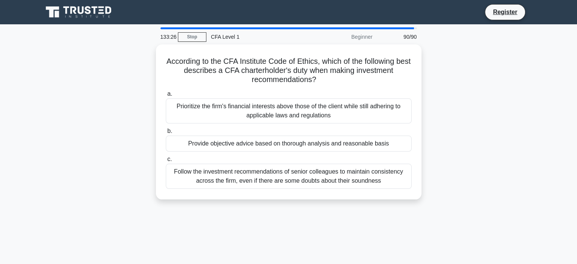
click at [266, 145] on div "Provide objective advice based on thorough analysis and reasonable basis" at bounding box center [289, 143] width 246 height 16
click at [166, 134] on input "b. Provide objective advice based on thorough analysis and reasonable basis" at bounding box center [166, 131] width 0 height 5
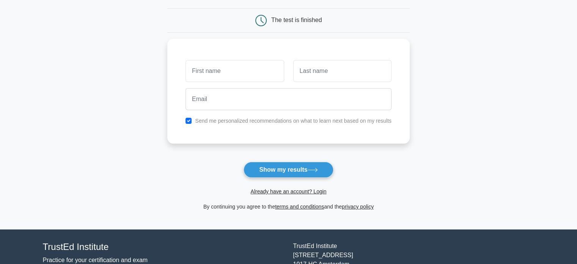
scroll to position [68, 0]
click at [277, 179] on div "Already have an account? Login" at bounding box center [288, 187] width 242 height 18
click at [274, 169] on button "Show my results" at bounding box center [289, 170] width 90 height 16
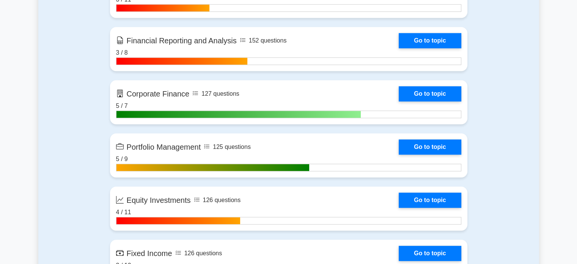
scroll to position [530, 0]
